Goal: Transaction & Acquisition: Purchase product/service

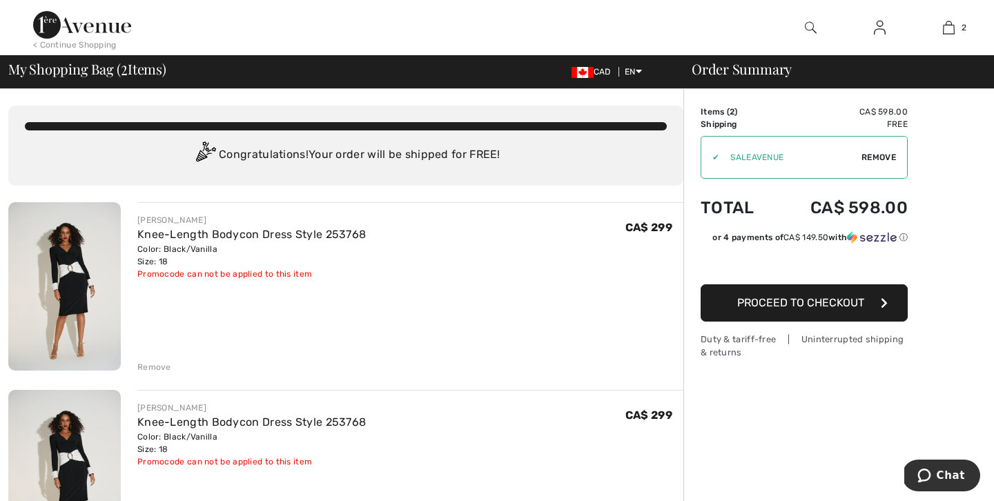
click at [155, 365] on div "Remove" at bounding box center [154, 367] width 34 height 12
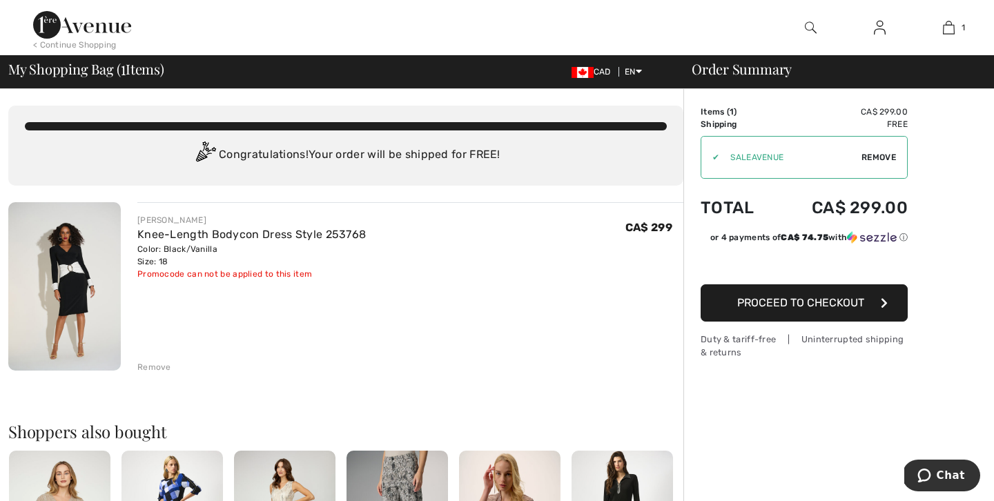
type input "SALEAVENUE"
type input "NEW15"
type input "SALEAVENUE"
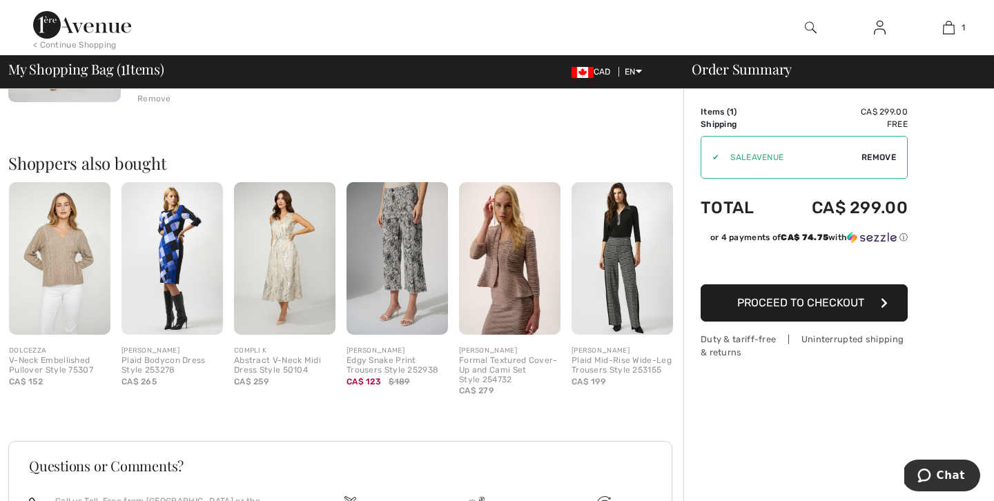
scroll to position [270, 0]
